Goal: Task Accomplishment & Management: Manage account settings

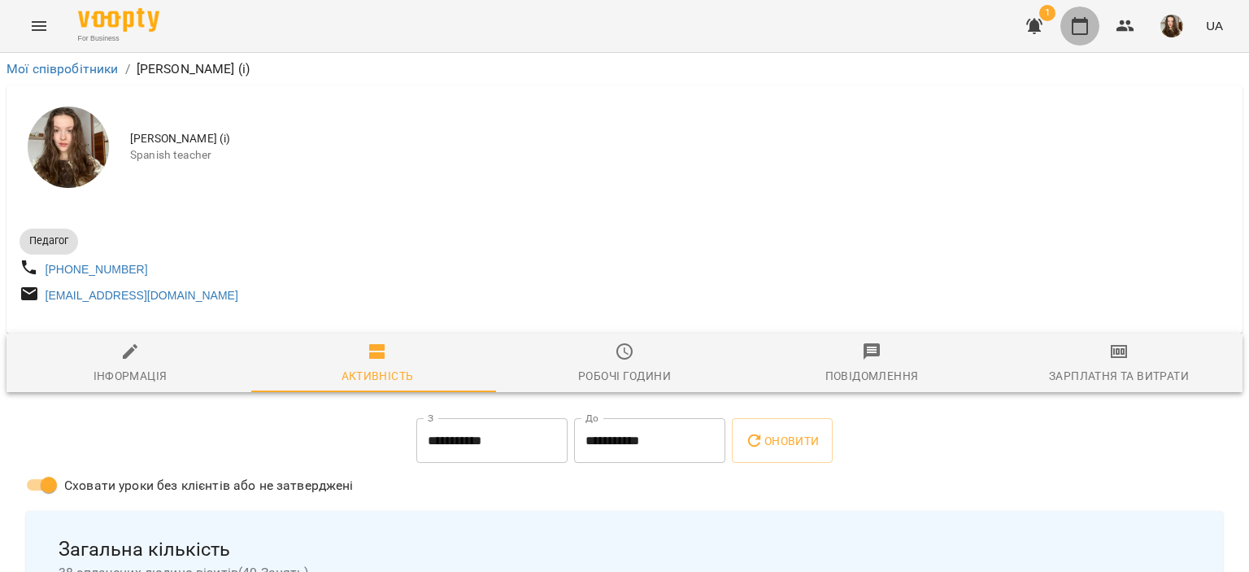
click at [1078, 27] on icon "button" at bounding box center [1080, 26] width 20 height 20
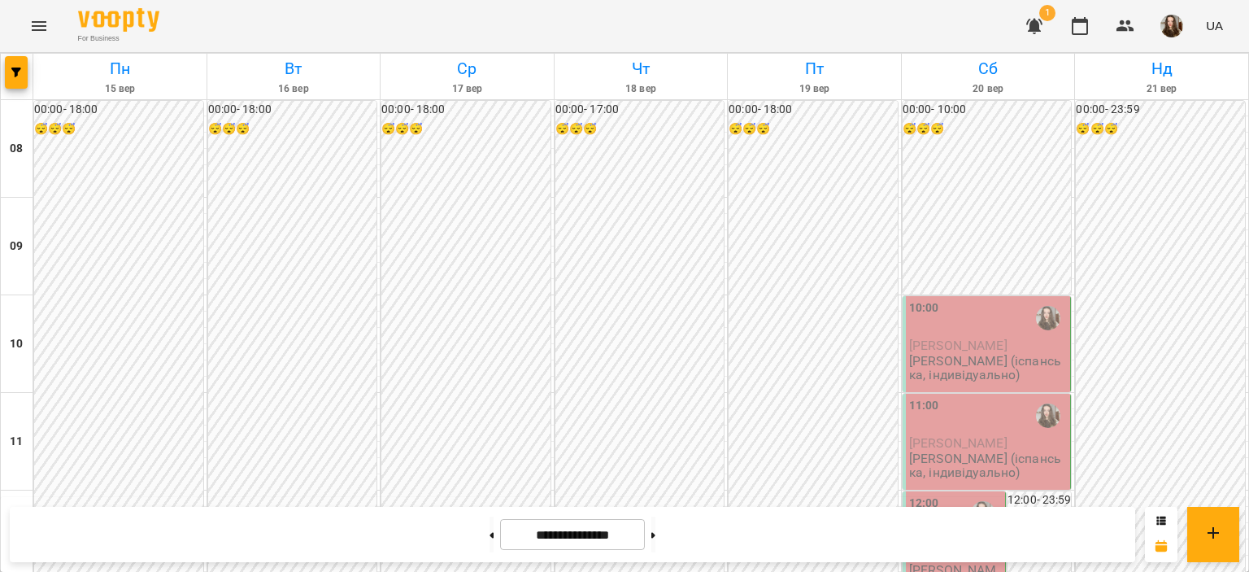
scroll to position [153, 0]
click at [655, 537] on button at bounding box center [653, 534] width 4 height 36
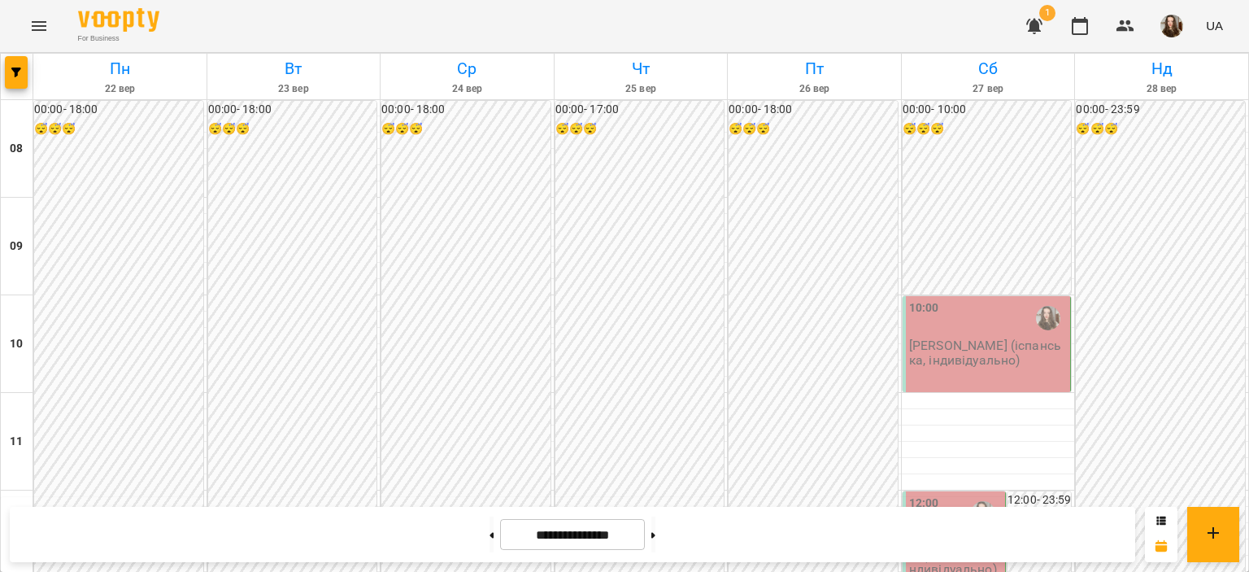
scroll to position [761, 0]
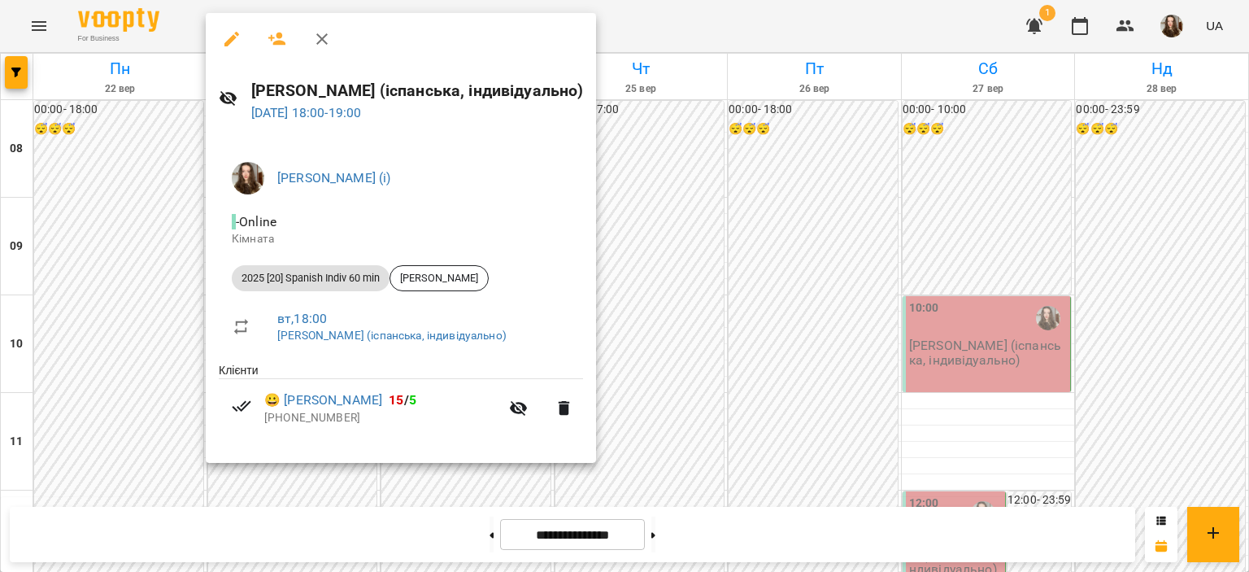
click at [686, 202] on div at bounding box center [624, 286] width 1249 height 572
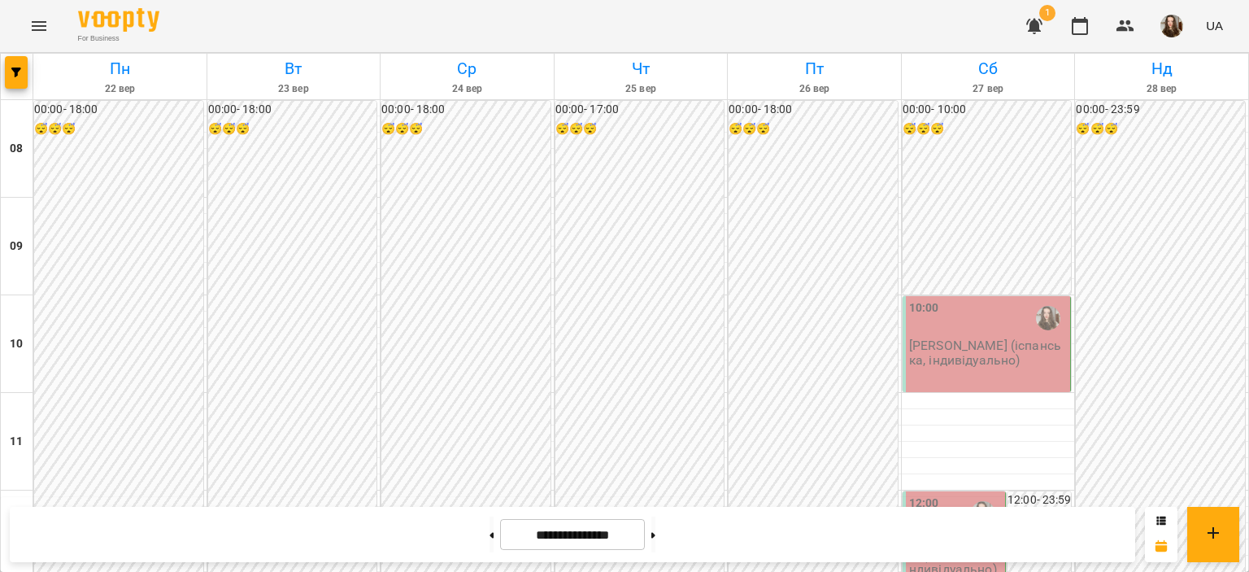
scroll to position [950, 0]
click at [655, 546] on button at bounding box center [653, 534] width 4 height 36
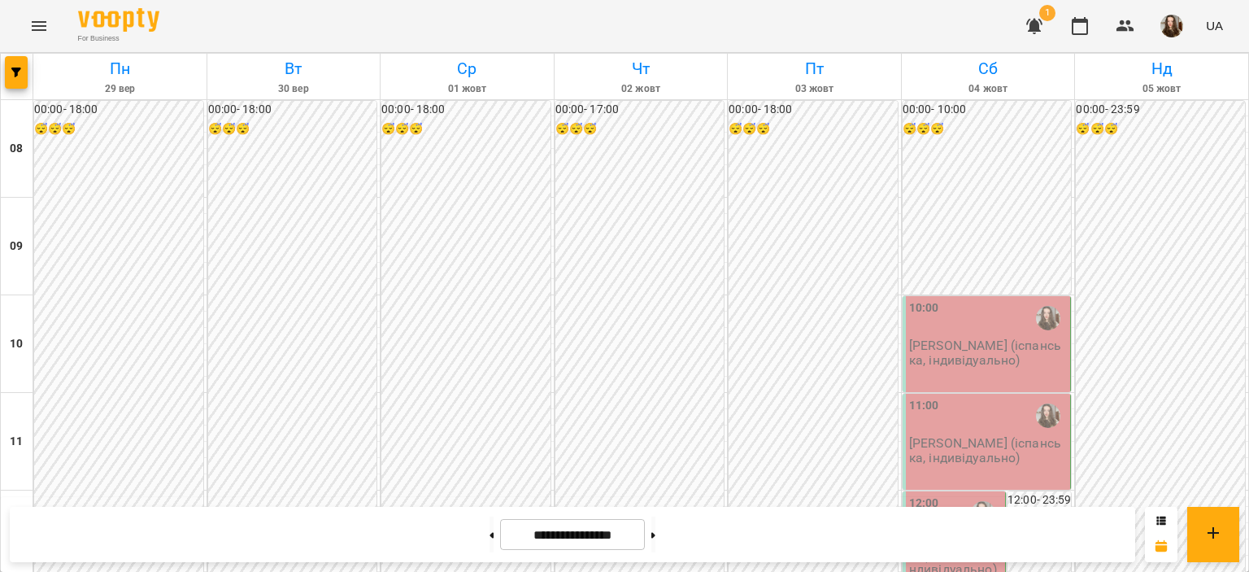
scroll to position [914, 0]
click at [655, 546] on button at bounding box center [653, 534] width 4 height 36
type input "**********"
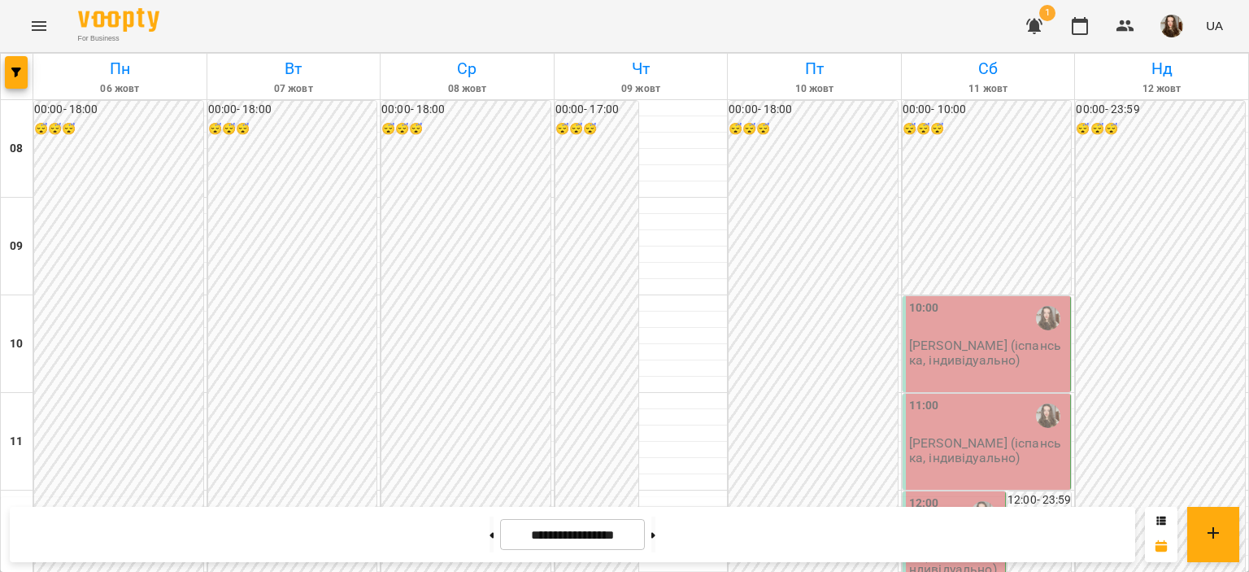
scroll to position [820, 0]
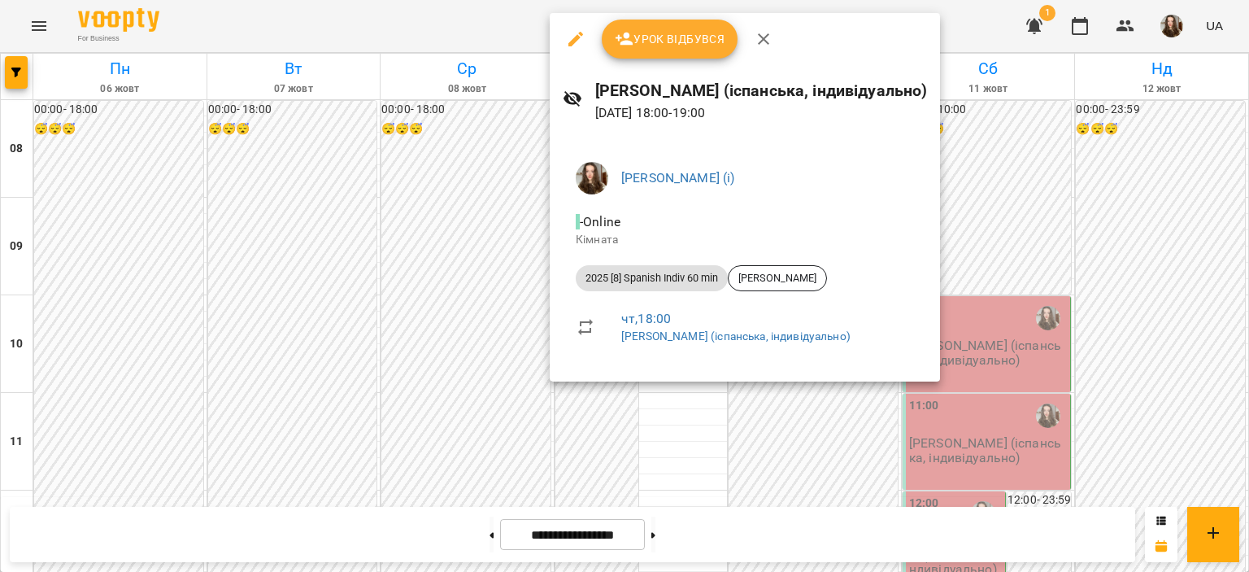
click at [523, 440] on div at bounding box center [624, 286] width 1249 height 572
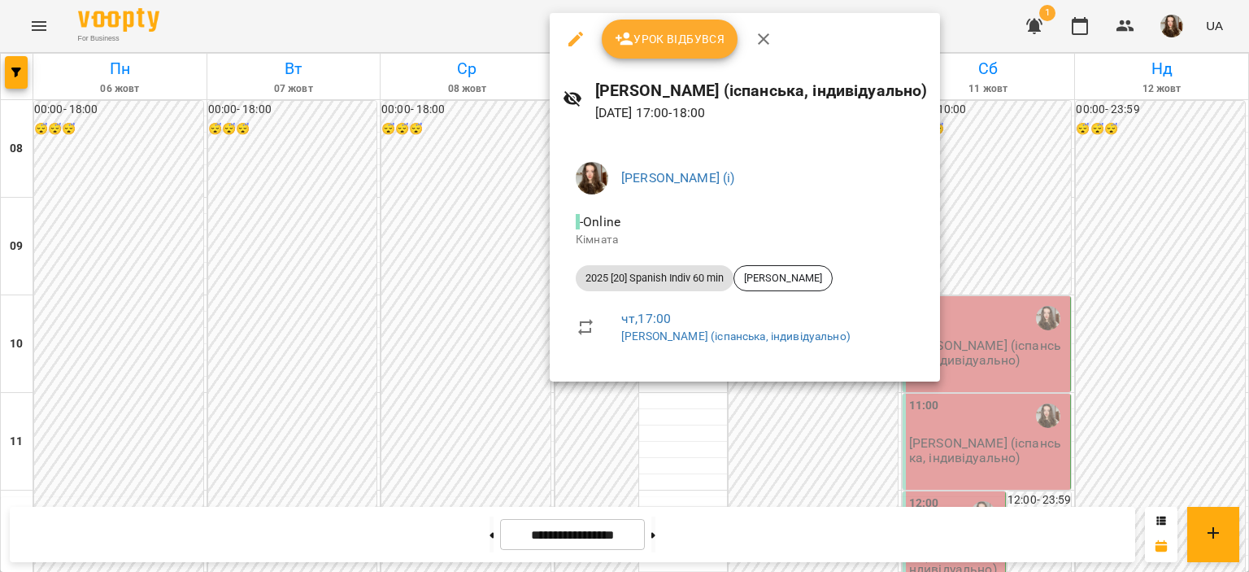
click at [587, 428] on div at bounding box center [624, 286] width 1249 height 572
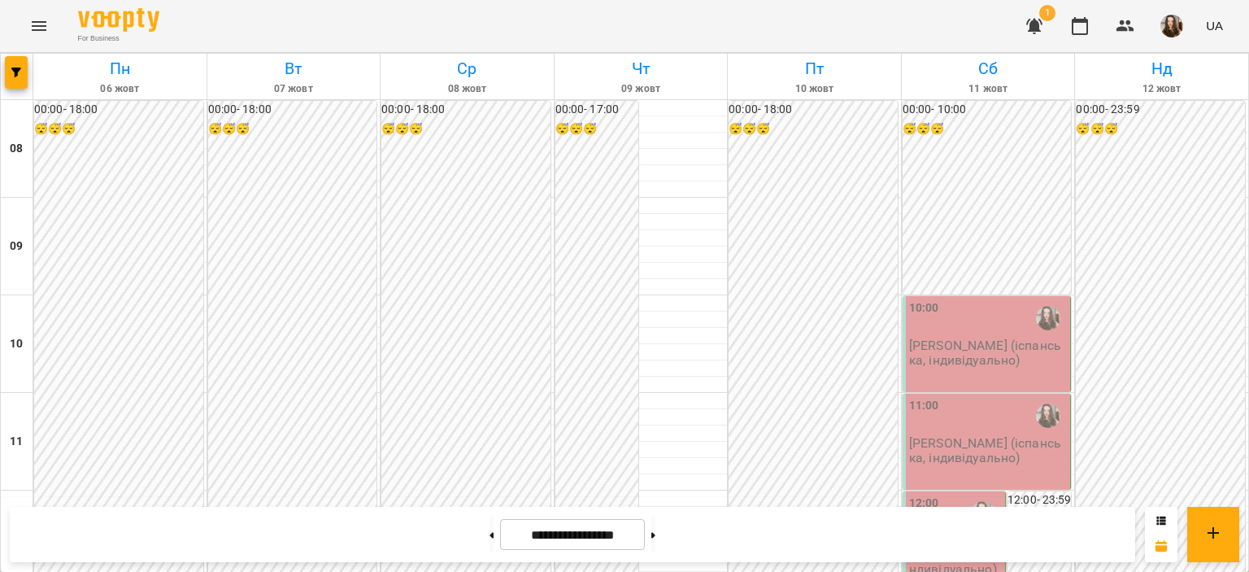
scroll to position [919, 0]
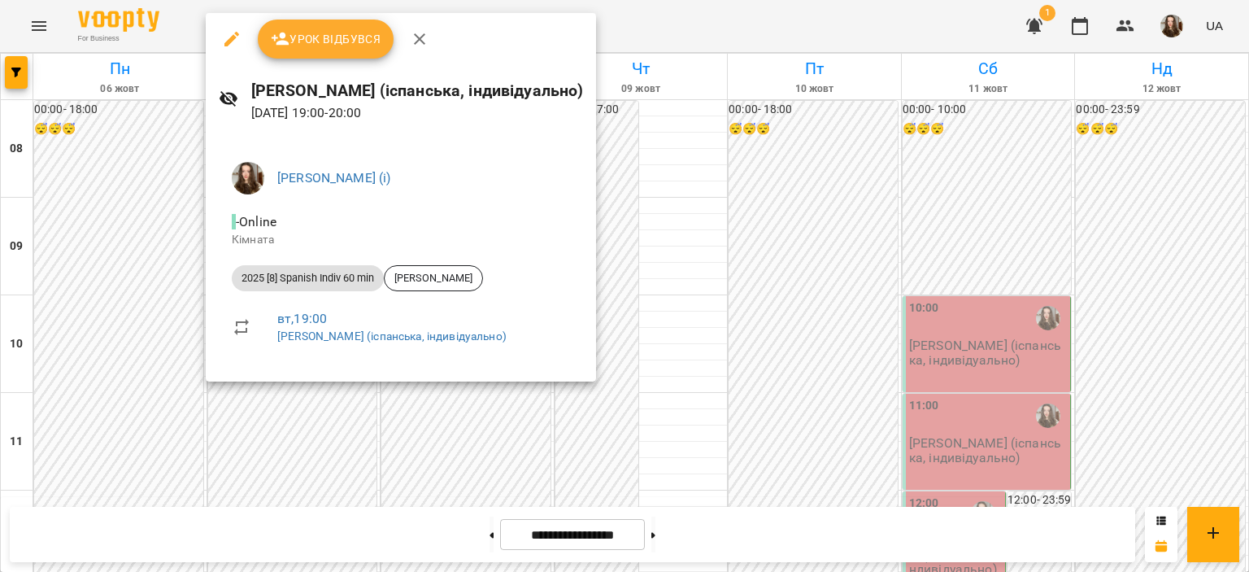
click at [310, 407] on div at bounding box center [624, 286] width 1249 height 572
